Goal: Go to known website: Access a specific website the user already knows

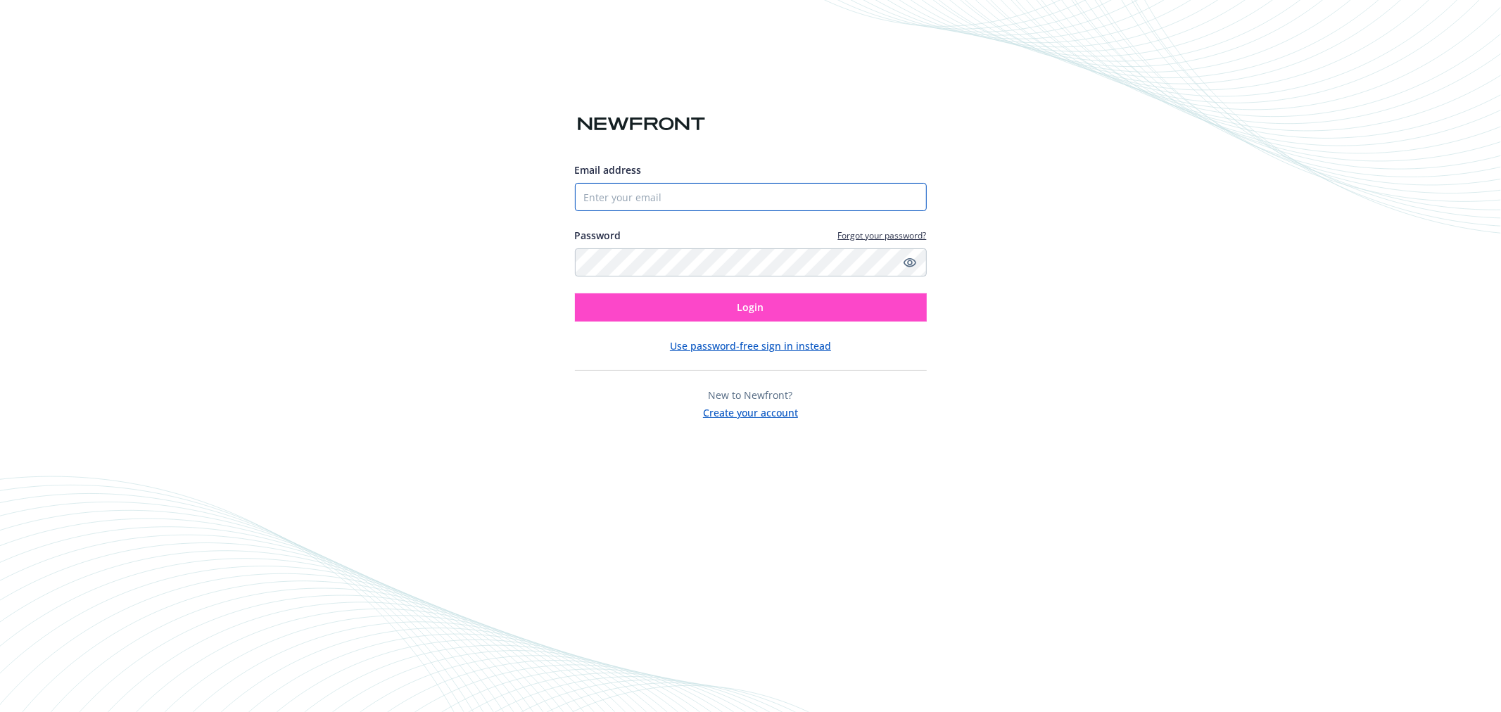
type input "[EMAIL_ADDRESS][DOMAIN_NAME]"
click at [789, 310] on button "Login" at bounding box center [751, 307] width 352 height 28
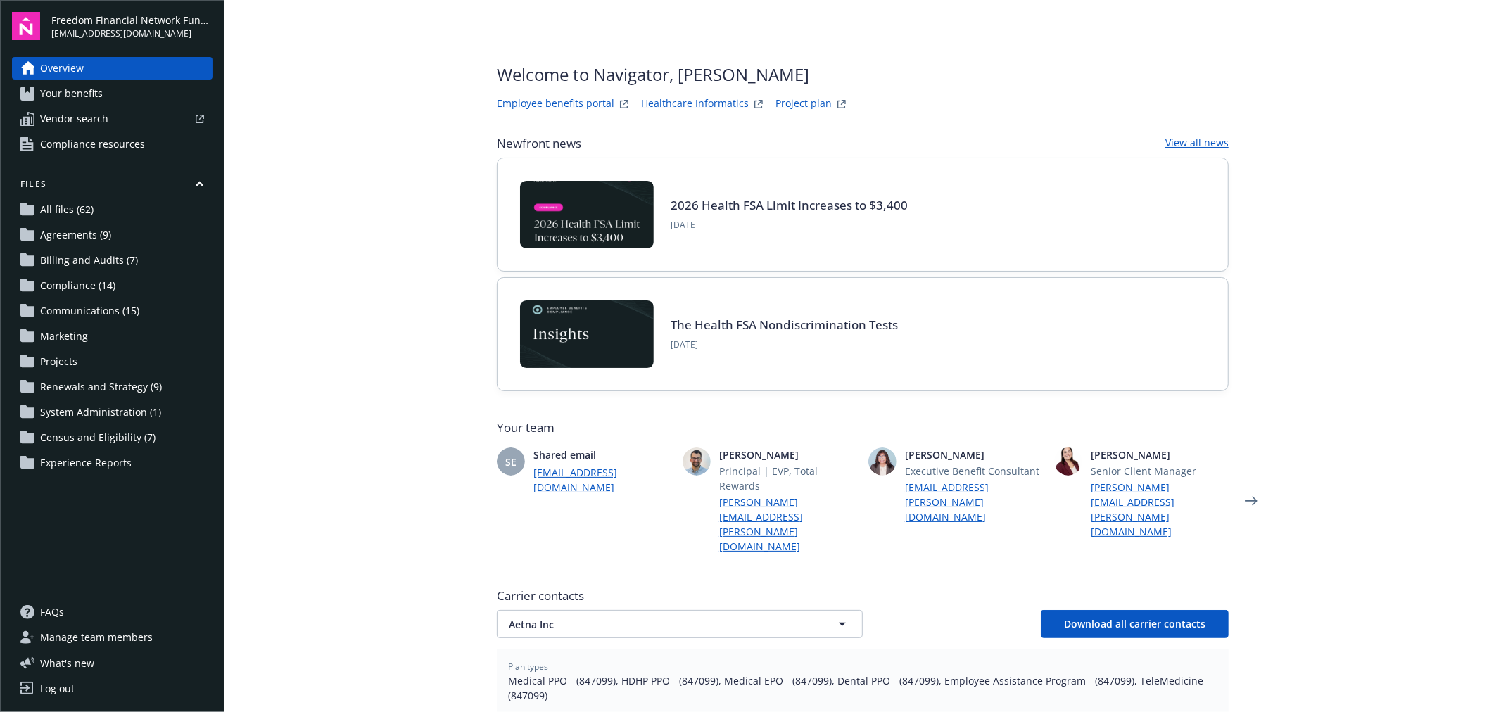
click at [538, 96] on link "Employee benefits portal" at bounding box center [556, 104] width 118 height 17
